Goal: Transaction & Acquisition: Purchase product/service

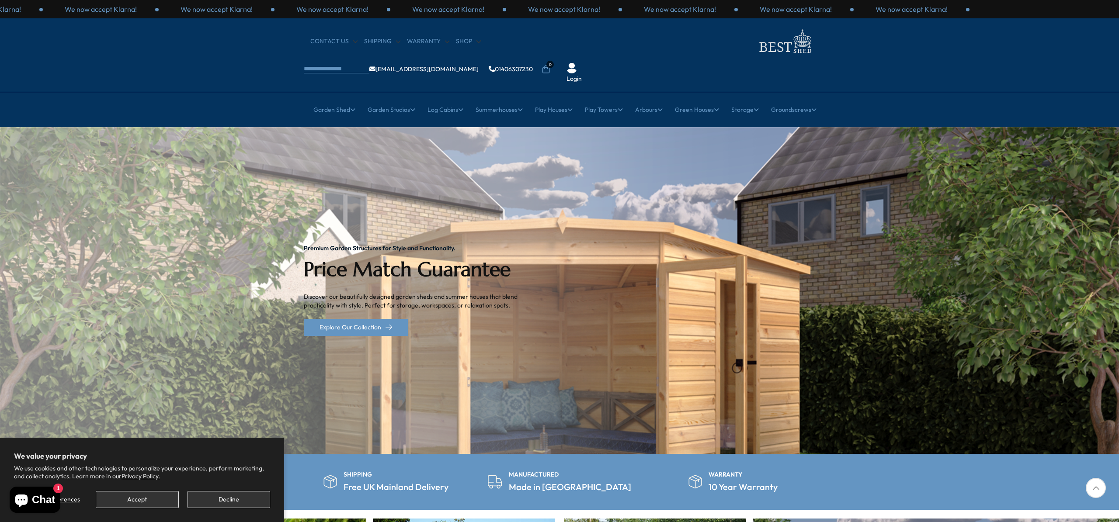
scroll to position [2, 0]
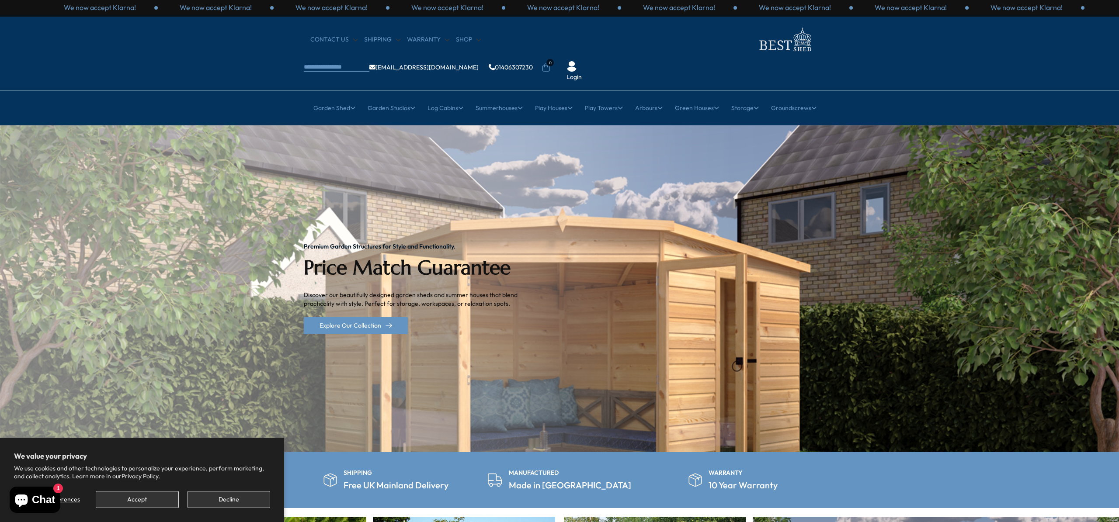
drag, startPoint x: 201, startPoint y: 50, endPoint x: 195, endPoint y: 50, distance: 5.3
click at [201, 50] on div "CONTACT US Shipping Warranty Shop [EMAIL_ADDRESS][DOMAIN_NAME] 01406307230 0 Lo…" at bounding box center [559, 54] width 1119 height 74
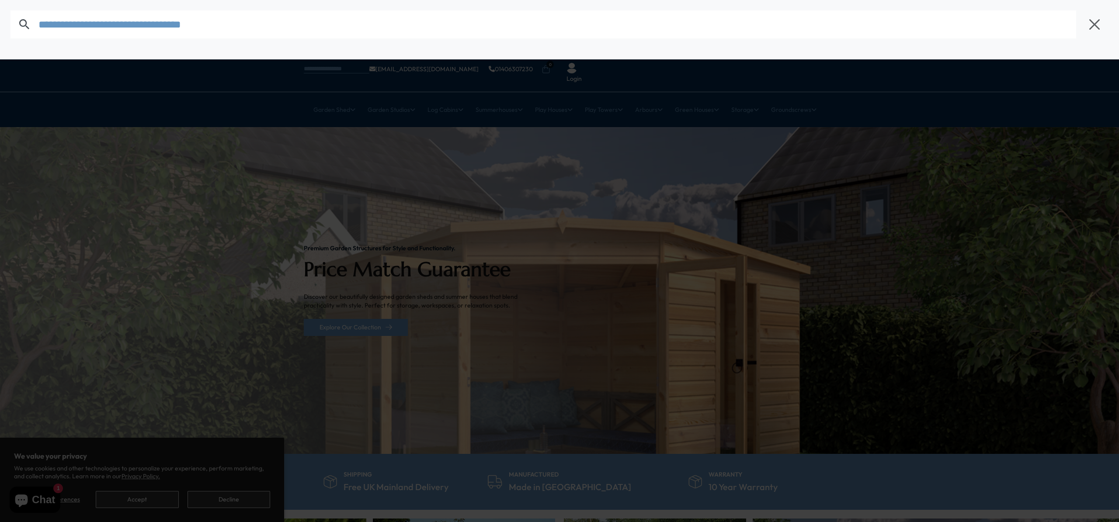
type input "**********"
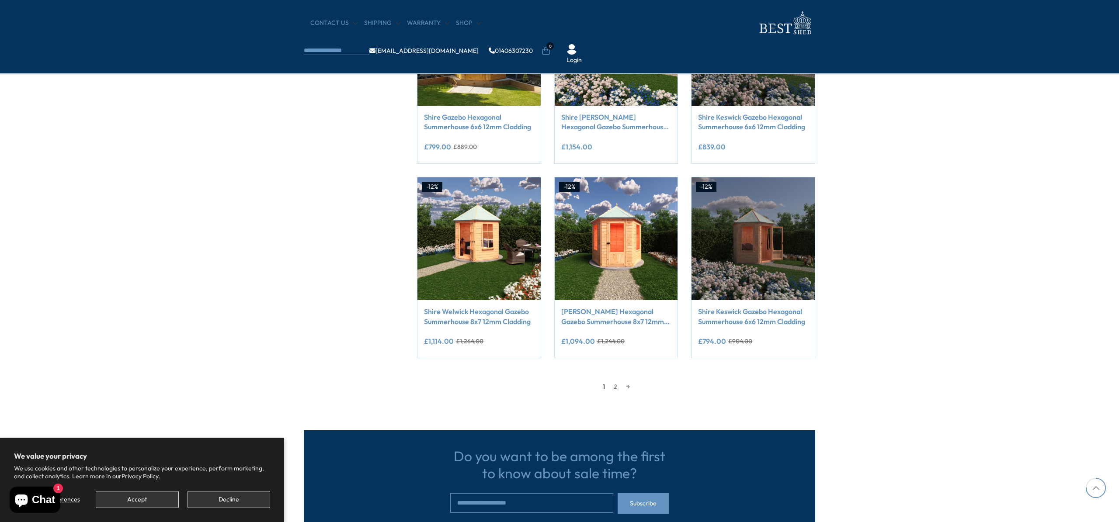
scroll to position [719, 0]
click at [616, 384] on link "2" at bounding box center [615, 386] width 12 height 13
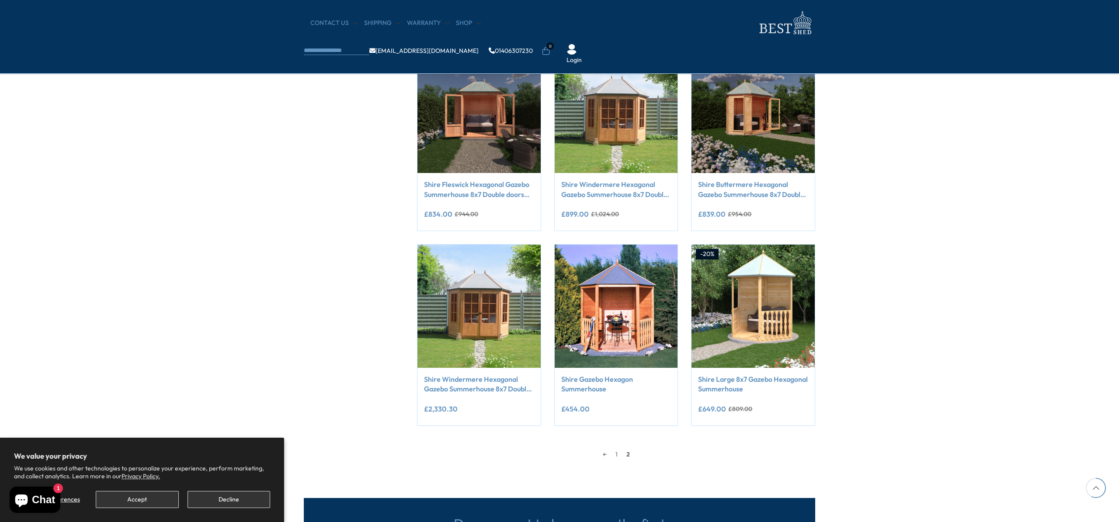
scroll to position [467, 0]
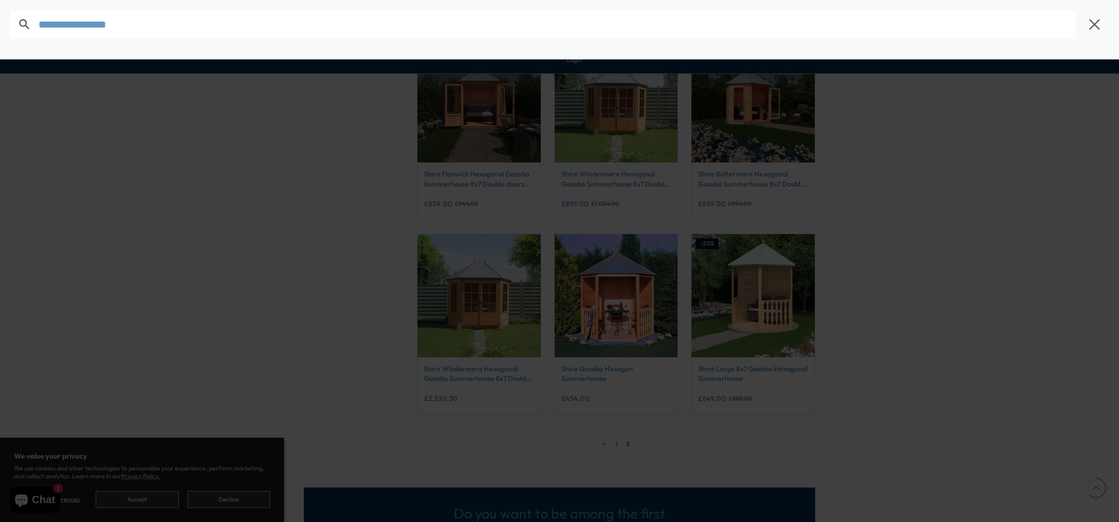
click at [583, 20] on body "We value your privacy We use cookies and other technologies to personalize your…" at bounding box center [559, 171] width 1119 height 1277
type input "**********"
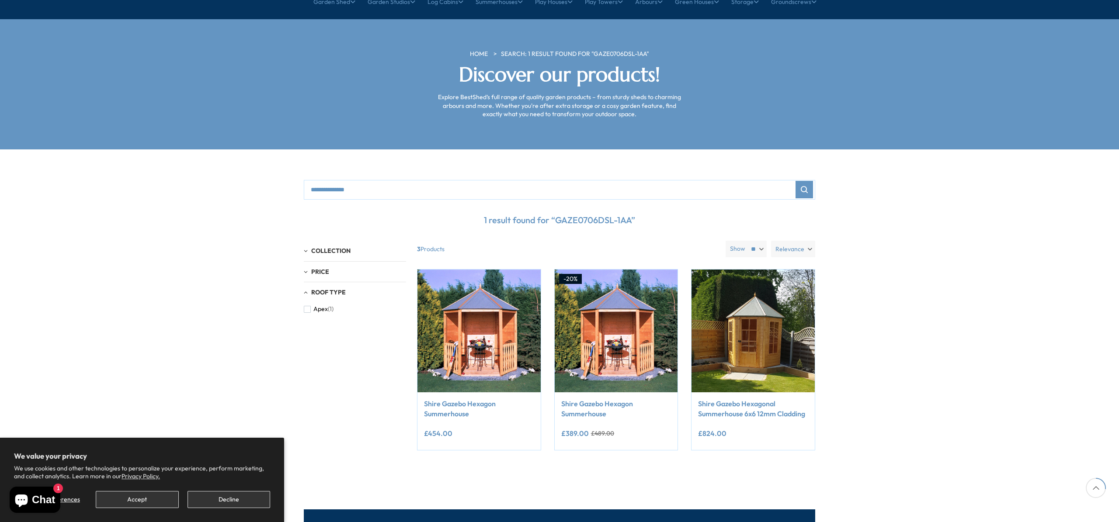
scroll to position [110, 0]
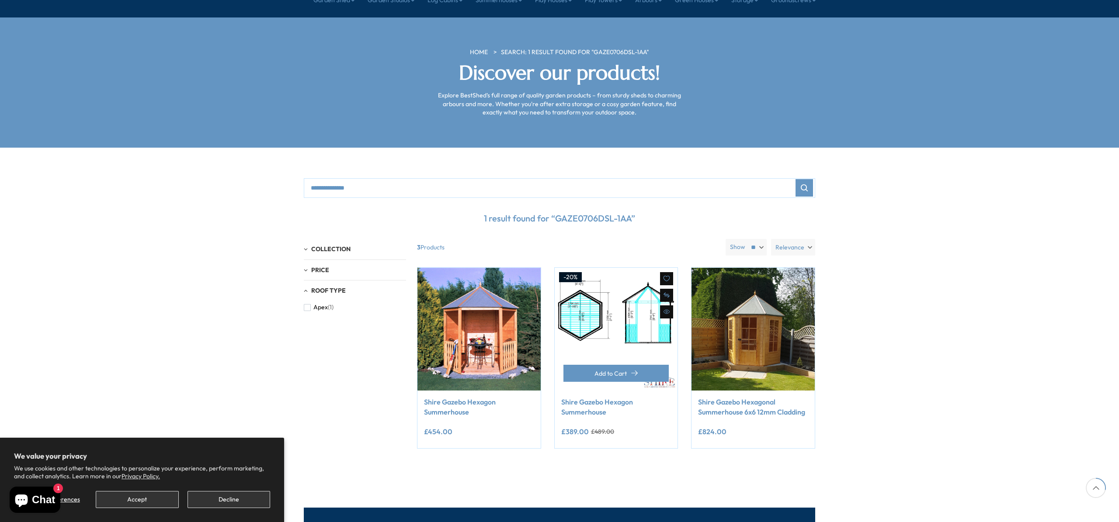
click at [636, 333] on img at bounding box center [616, 329] width 123 height 123
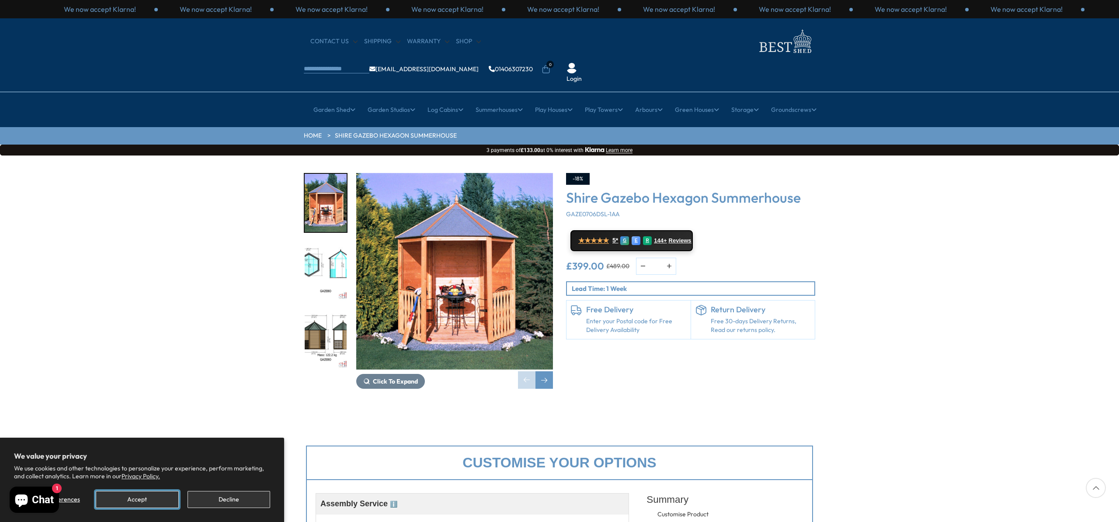
click at [142, 500] on button "Accept" at bounding box center [137, 499] width 83 height 17
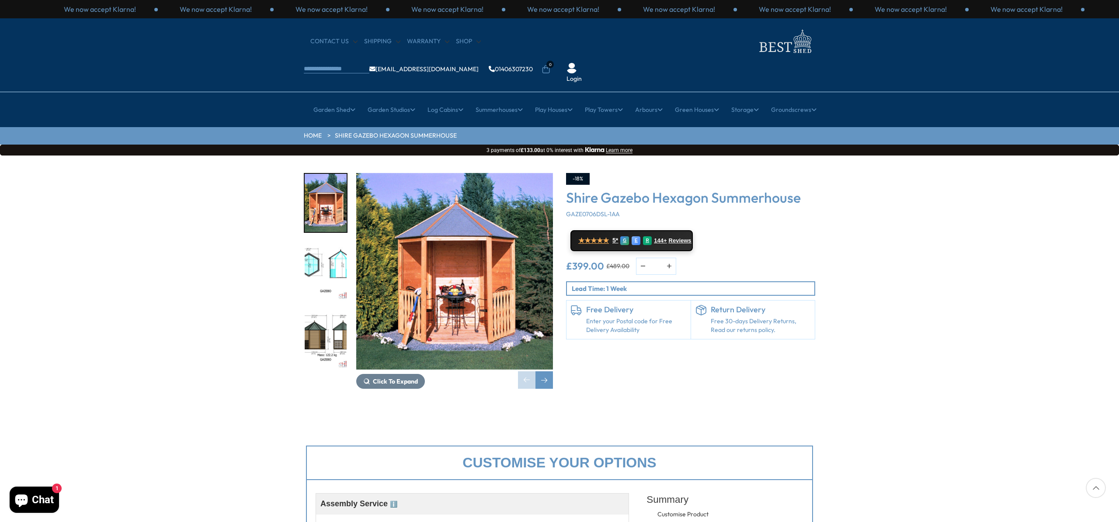
click at [331, 243] on img "2 / 8" at bounding box center [326, 272] width 42 height 58
